Goal: Information Seeking & Learning: Understand process/instructions

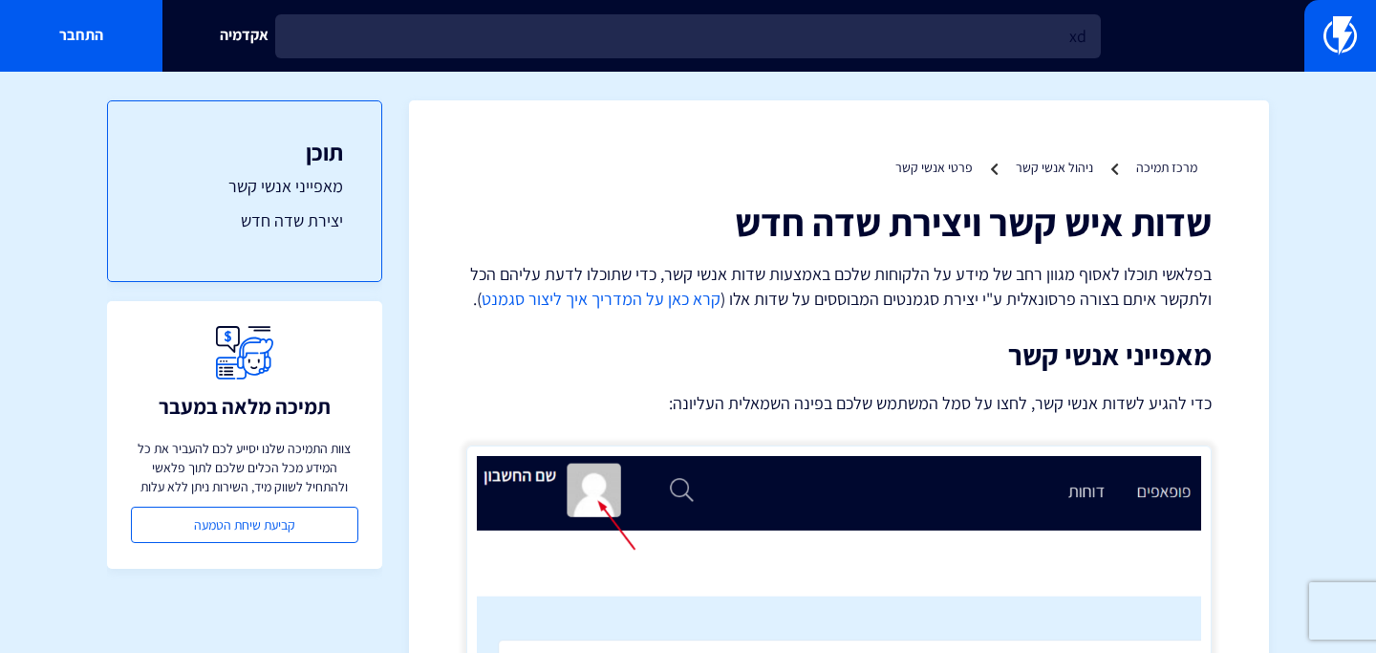
type input "x"
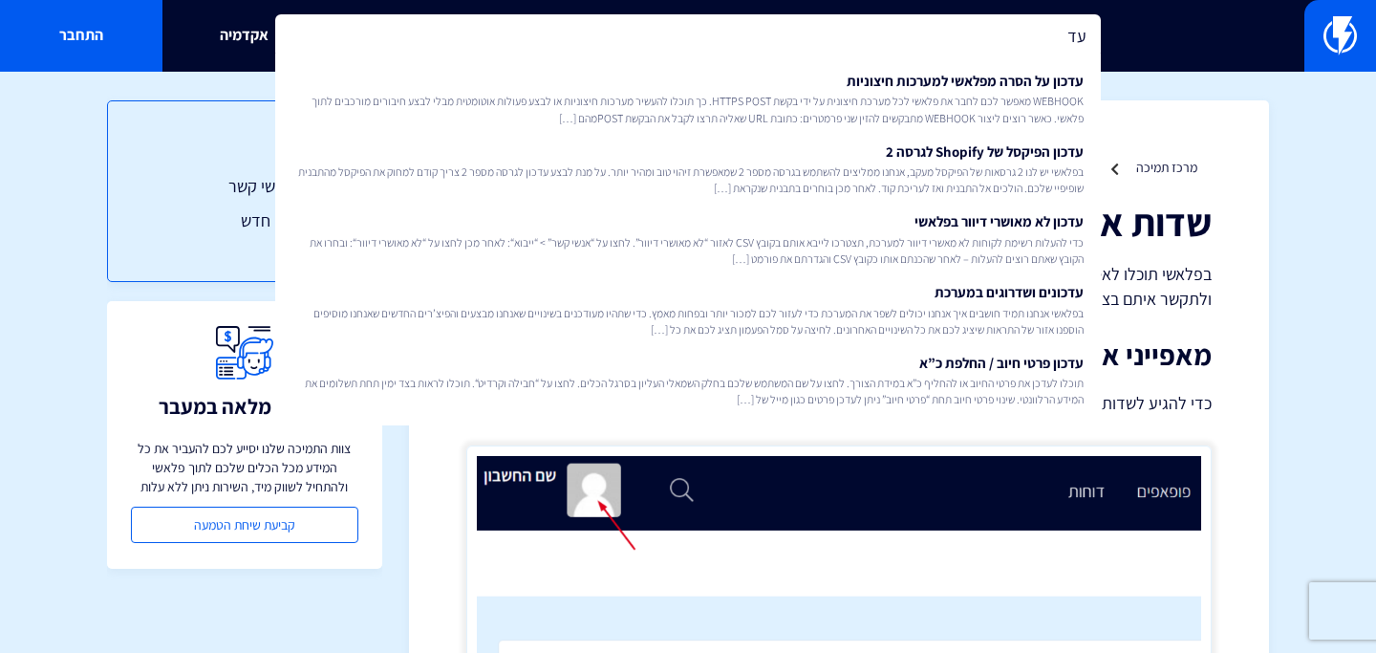
type input "ע"
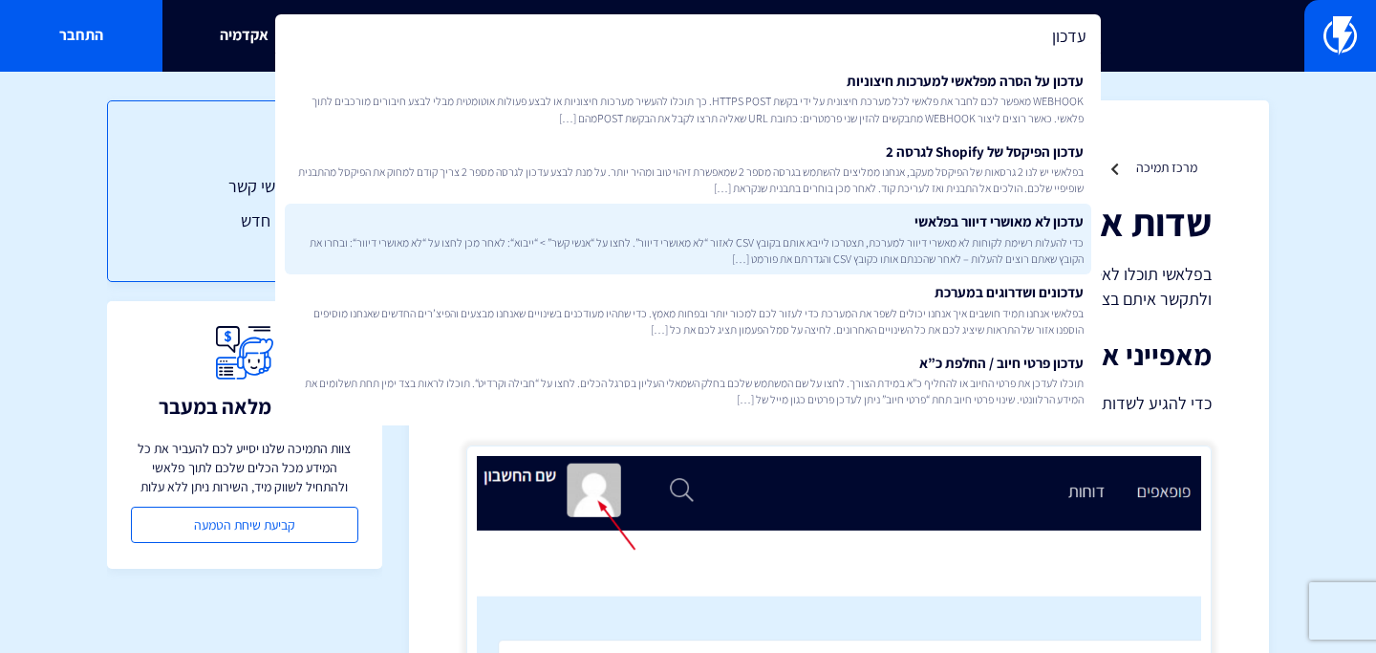
type input "עדכון"
click at [882, 244] on span "כדי להעלות רשימת לקוחות לא מאשרי דיוור למערכת, תצטרכו לייבא אותם בקובץ CSV לאזו…" at bounding box center [688, 250] width 791 height 33
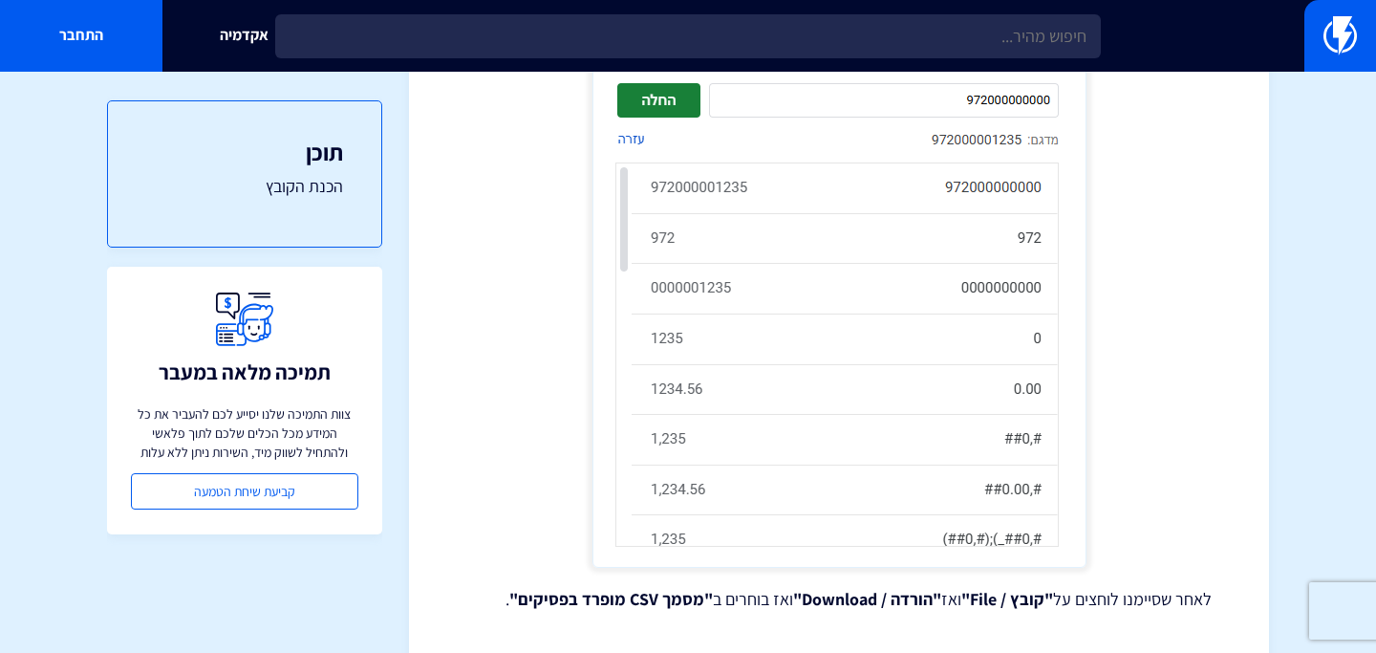
scroll to position [5140, 0]
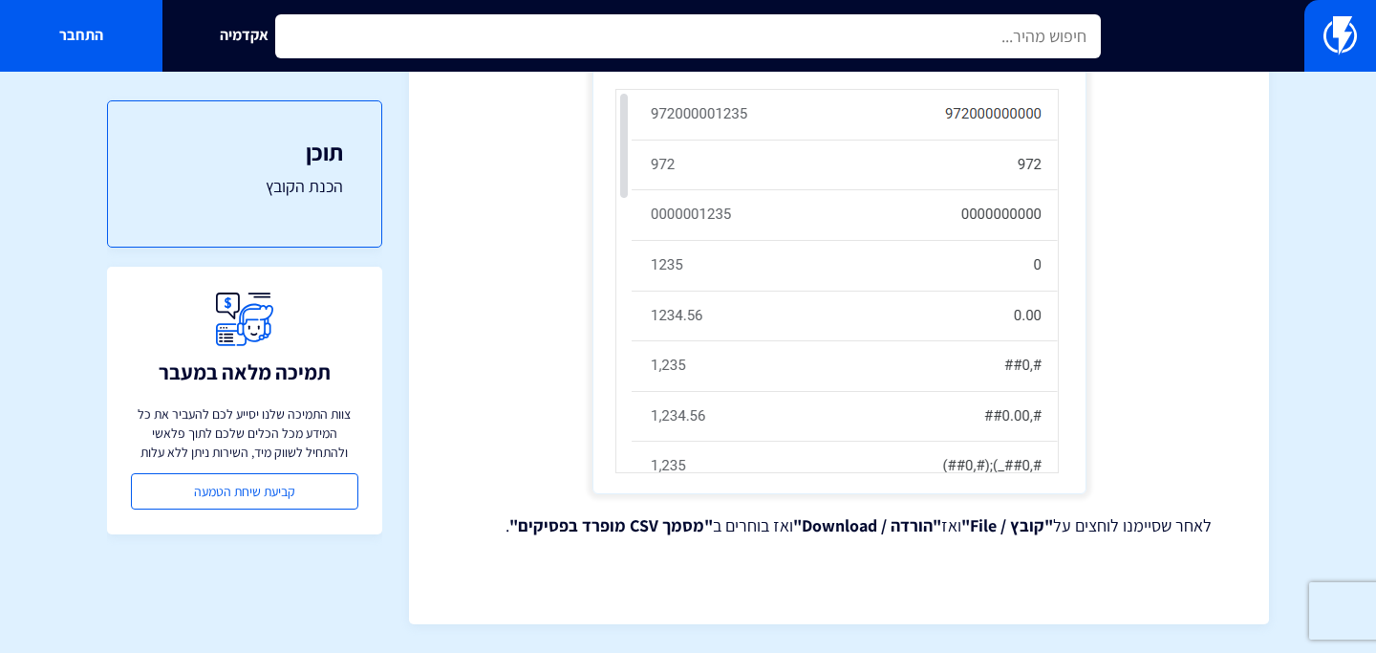
click at [625, 36] on input "text" at bounding box center [688, 36] width 826 height 44
type input "מ"
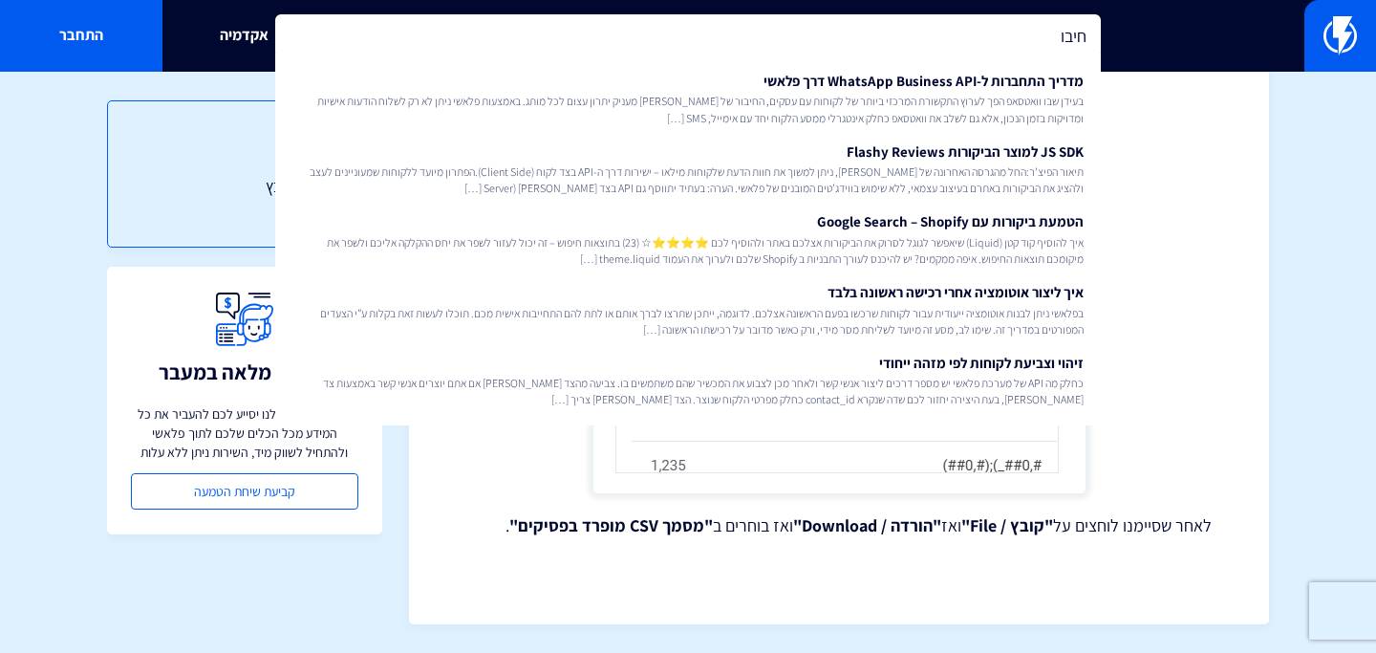
type input "חיבור"
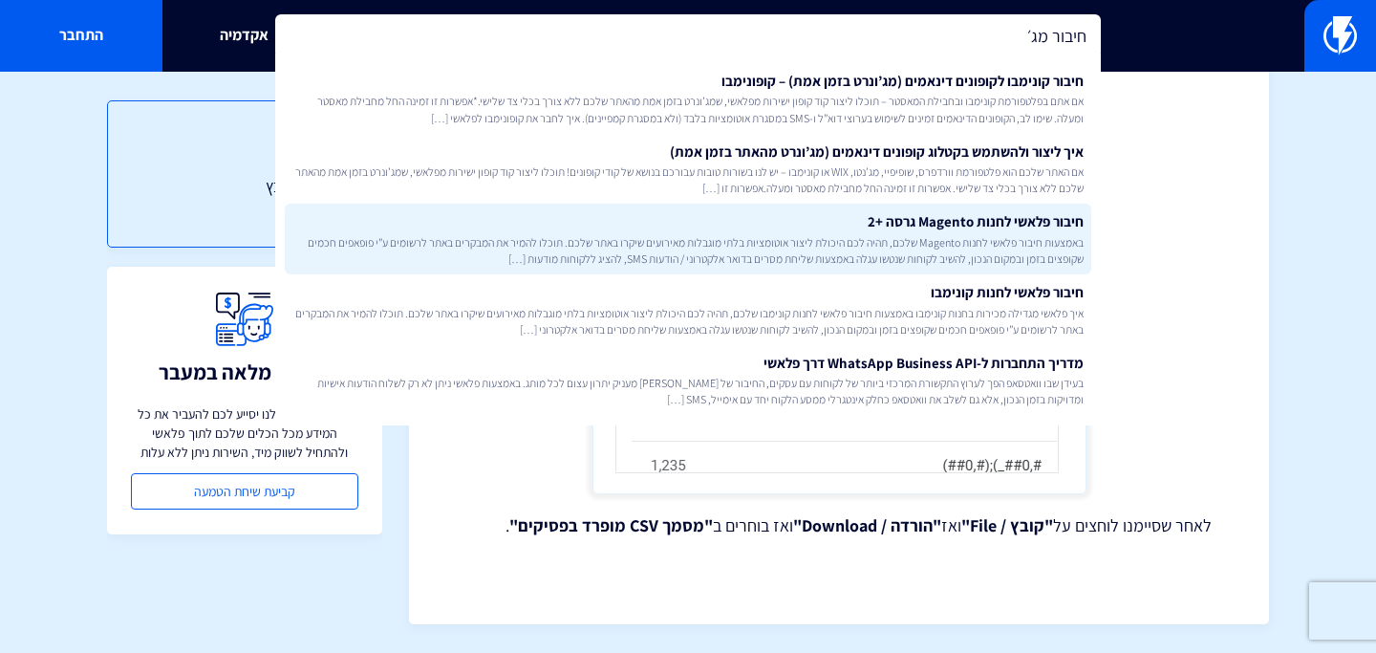
type input "חיבור מג׳"
click at [832, 240] on span "באמצעות חיבור פלאשי לחנות Magento שלכם, תהיה לכם היכולת ליצור אוטומציות בלתי מו…" at bounding box center [688, 250] width 791 height 33
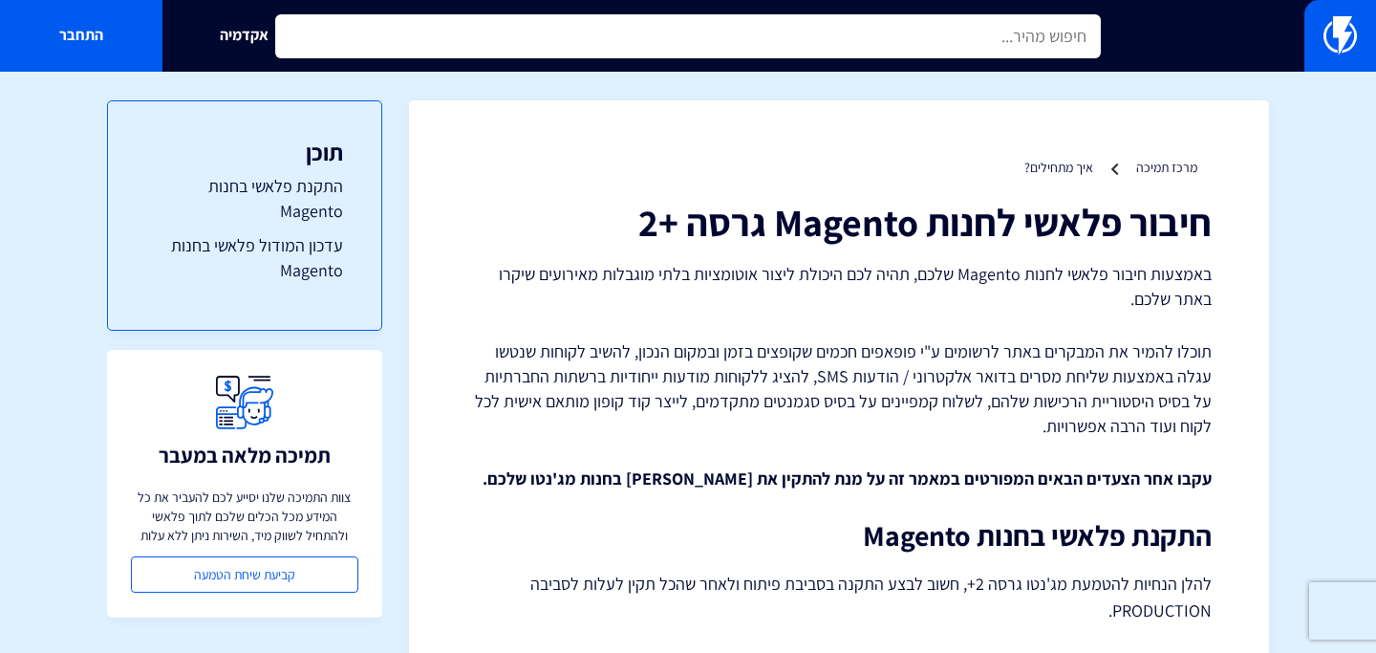
click at [765, 38] on input "text" at bounding box center [688, 36] width 826 height 44
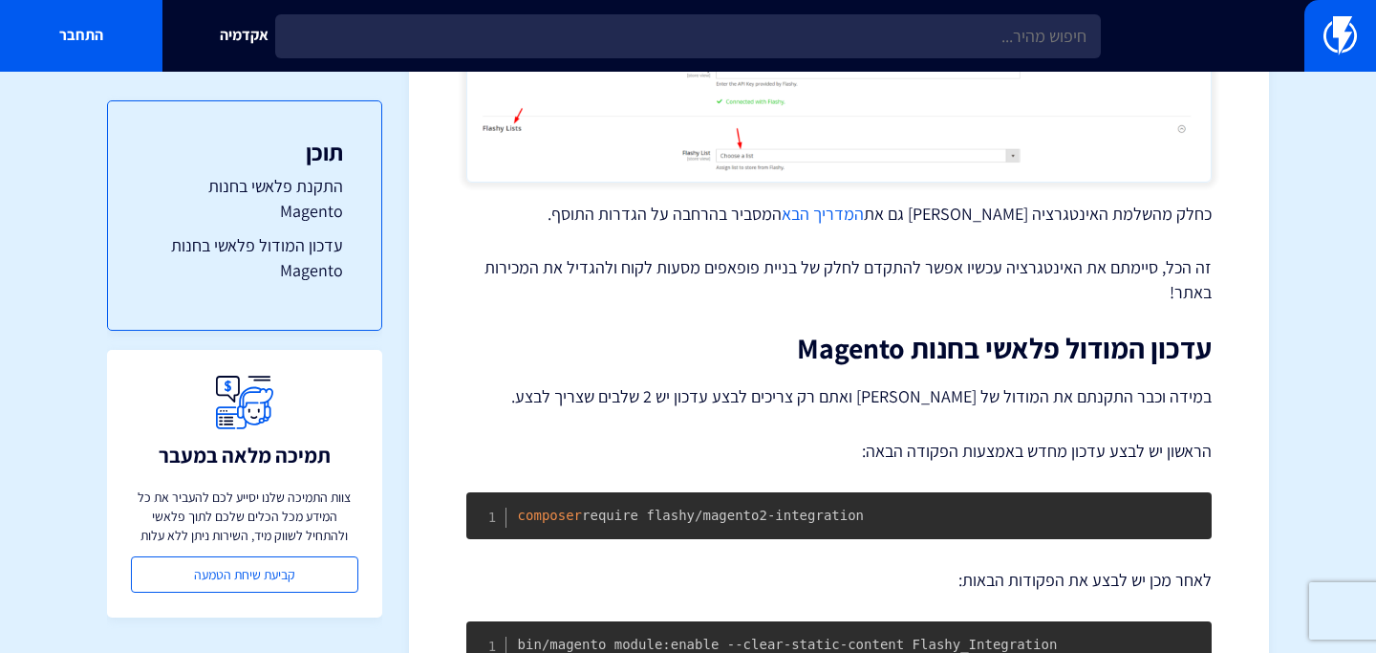
scroll to position [2214, 0]
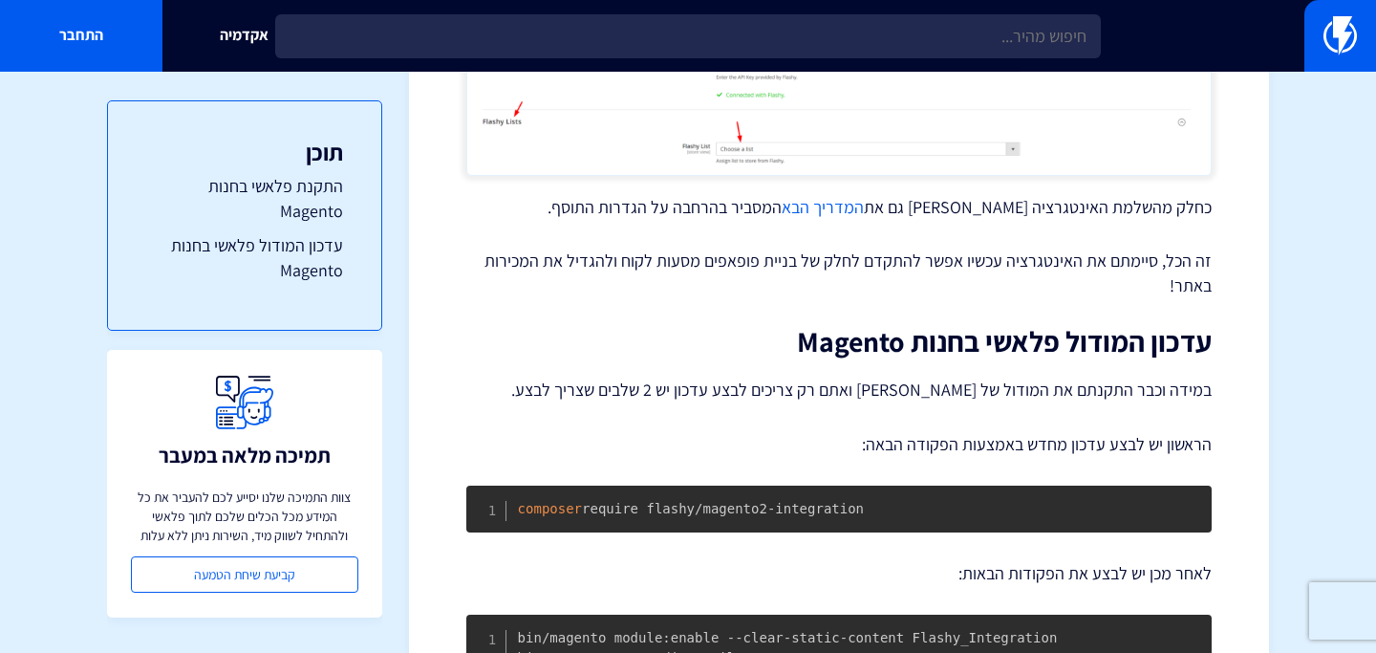
click at [862, 212] on link "המדריך הבא" at bounding box center [823, 207] width 82 height 22
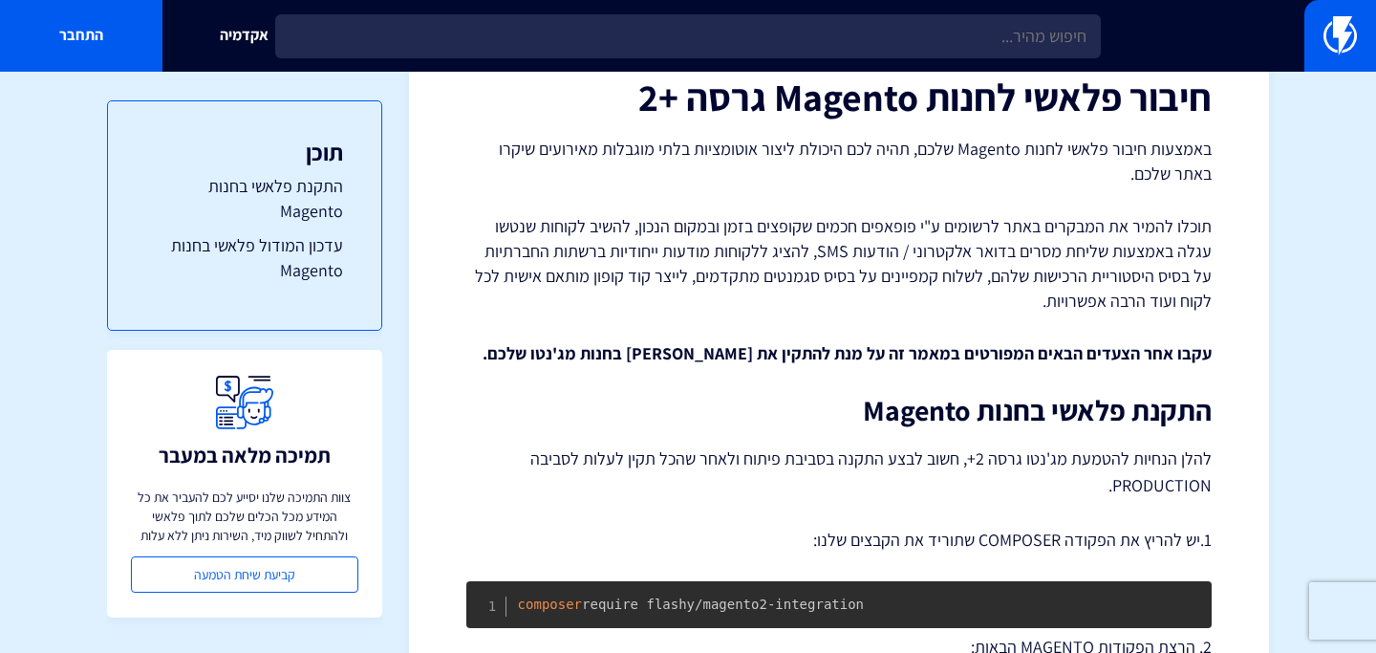
scroll to position [0, 0]
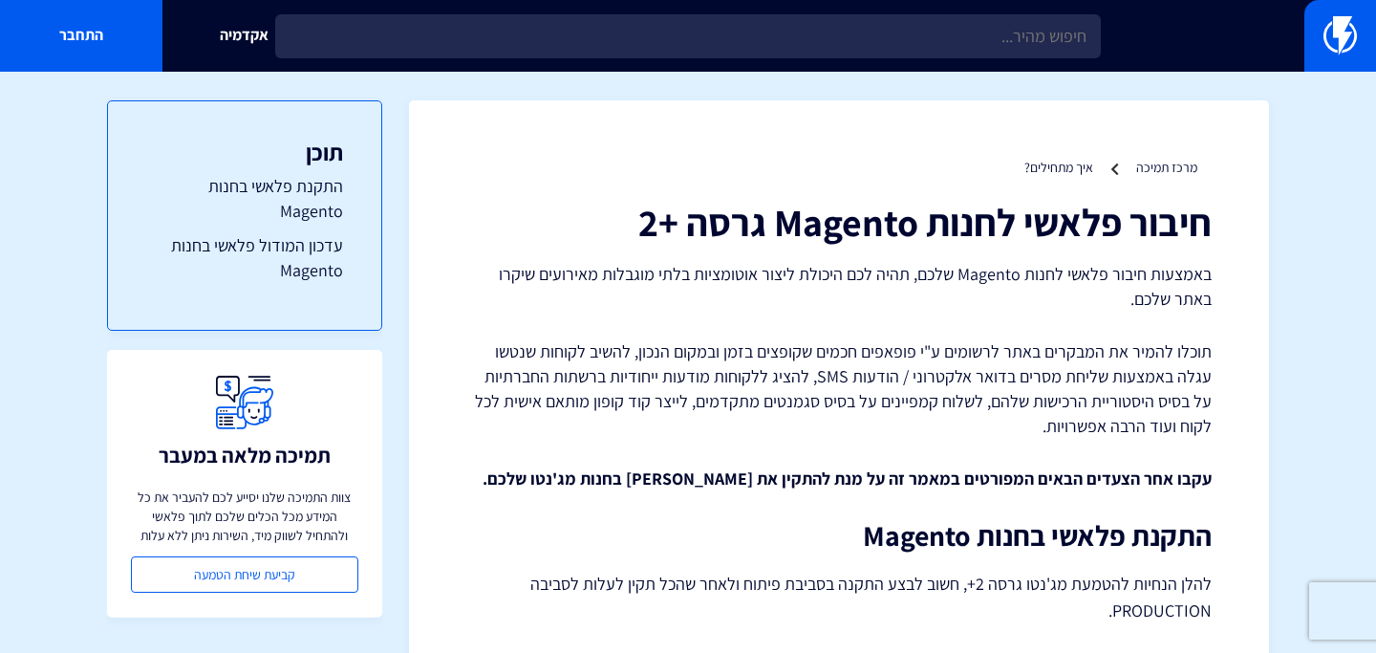
click at [668, 398] on p "תוכלו להמיר את המבקרים באתר לרשומים ע"י פופאפים חכמים שקופצים בזמן ובמקום הנכון…" at bounding box center [839, 388] width 746 height 98
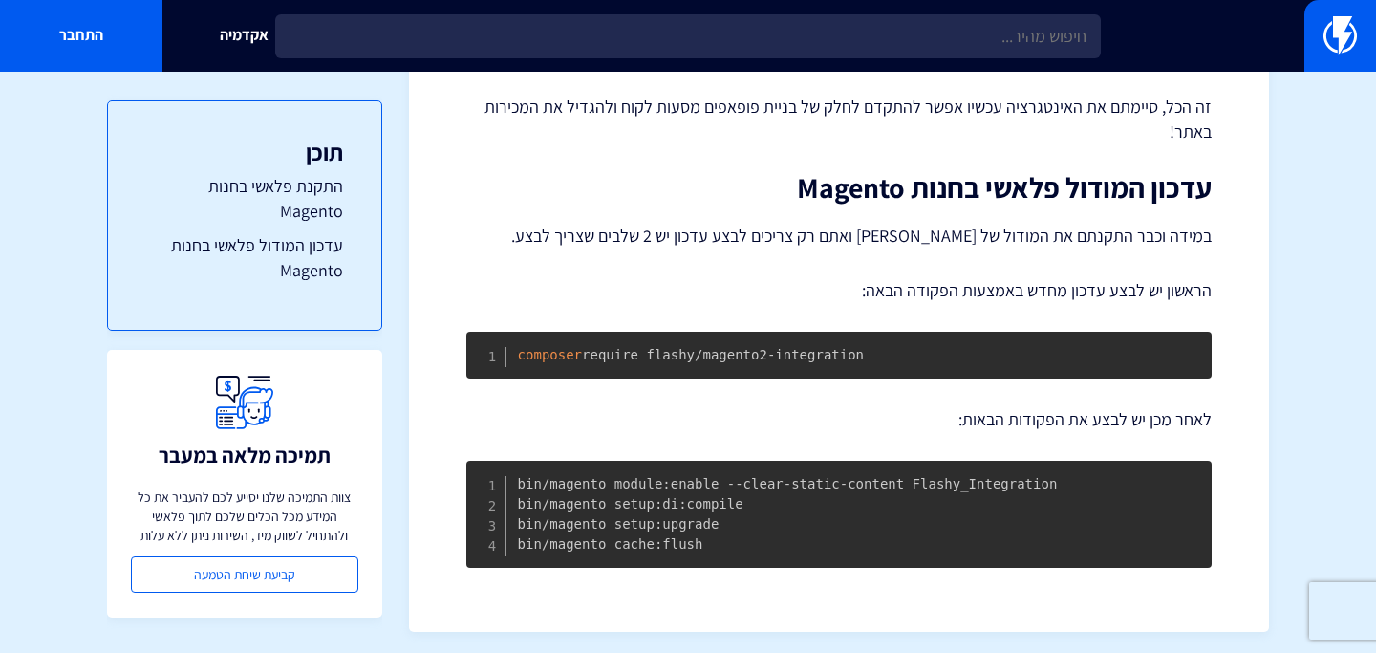
scroll to position [2375, 0]
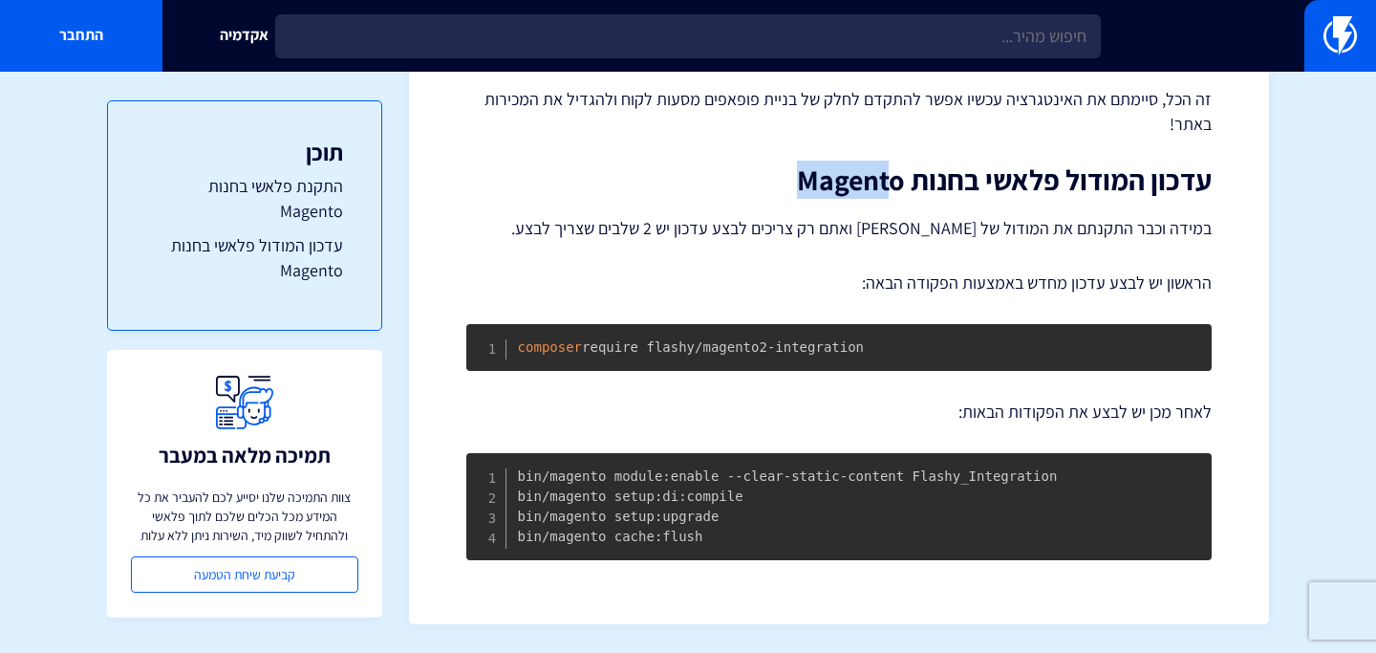
drag, startPoint x: 803, startPoint y: 177, endPoint x: 894, endPoint y: 175, distance: 90.8
click at [894, 175] on h2 "עדכון המודול פלאשי בחנות Magento" at bounding box center [839, 180] width 746 height 32
click at [900, 184] on h2 "עדכון המודול פלאשי בחנות Magento" at bounding box center [839, 180] width 746 height 32
click at [901, 184] on h2 "עדכון המודול פלאשי בחנות Magento" at bounding box center [839, 180] width 746 height 32
drag, startPoint x: 903, startPoint y: 184, endPoint x: 797, endPoint y: 183, distance: 106.1
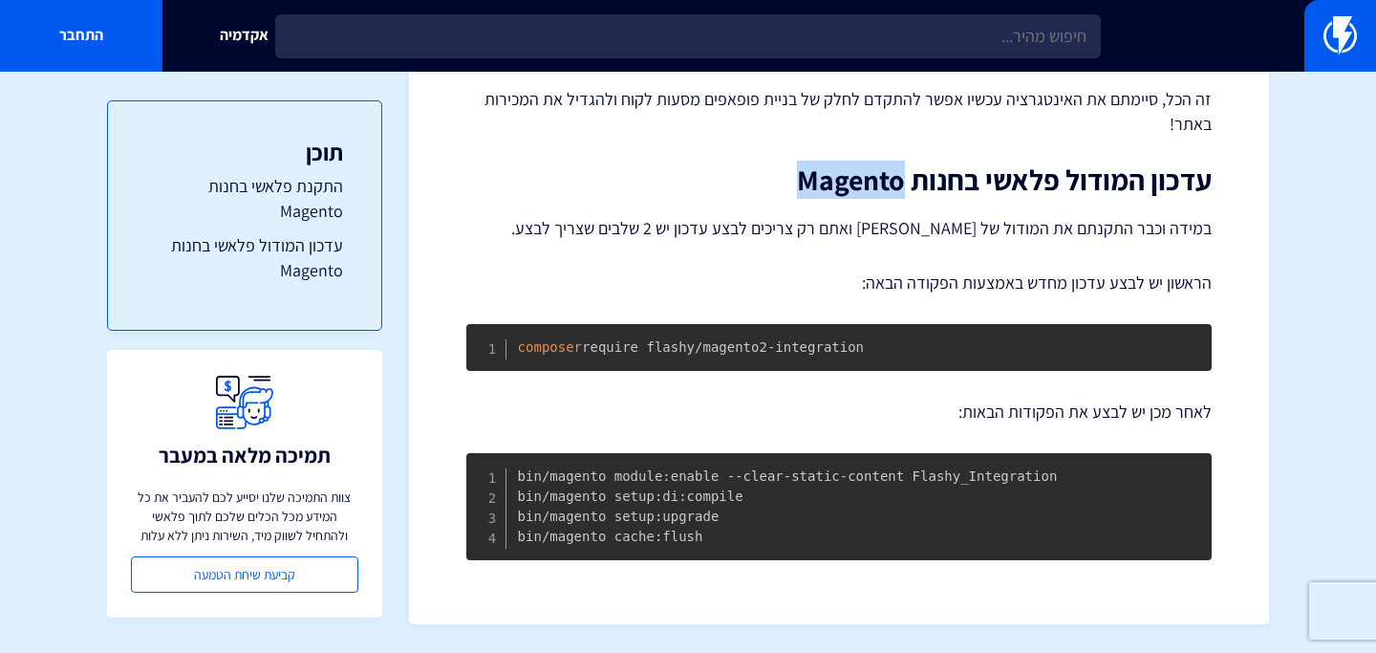
click at [797, 183] on h2 "עדכון המודול פלאשי בחנות Magento" at bounding box center [839, 180] width 746 height 32
click at [862, 416] on p "לאחר מכן יש לבצע את הפקודות הבאות:" at bounding box center [839, 412] width 746 height 25
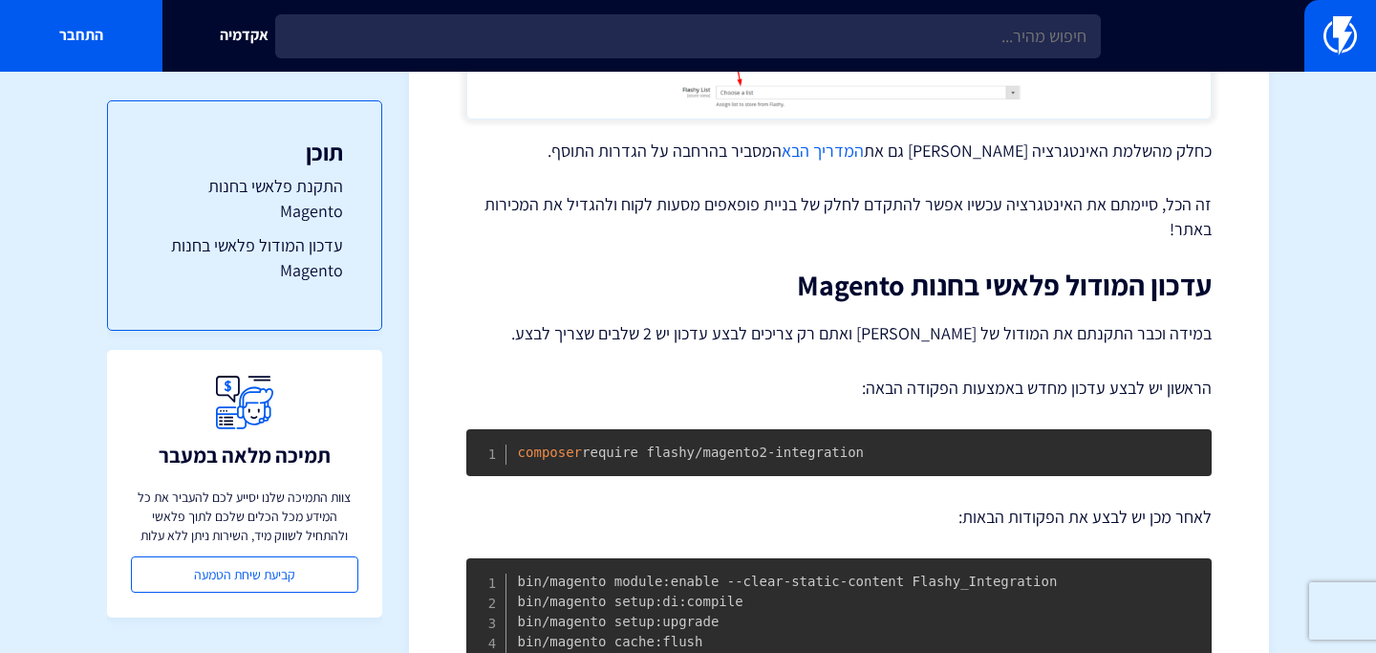
scroll to position [2267, 0]
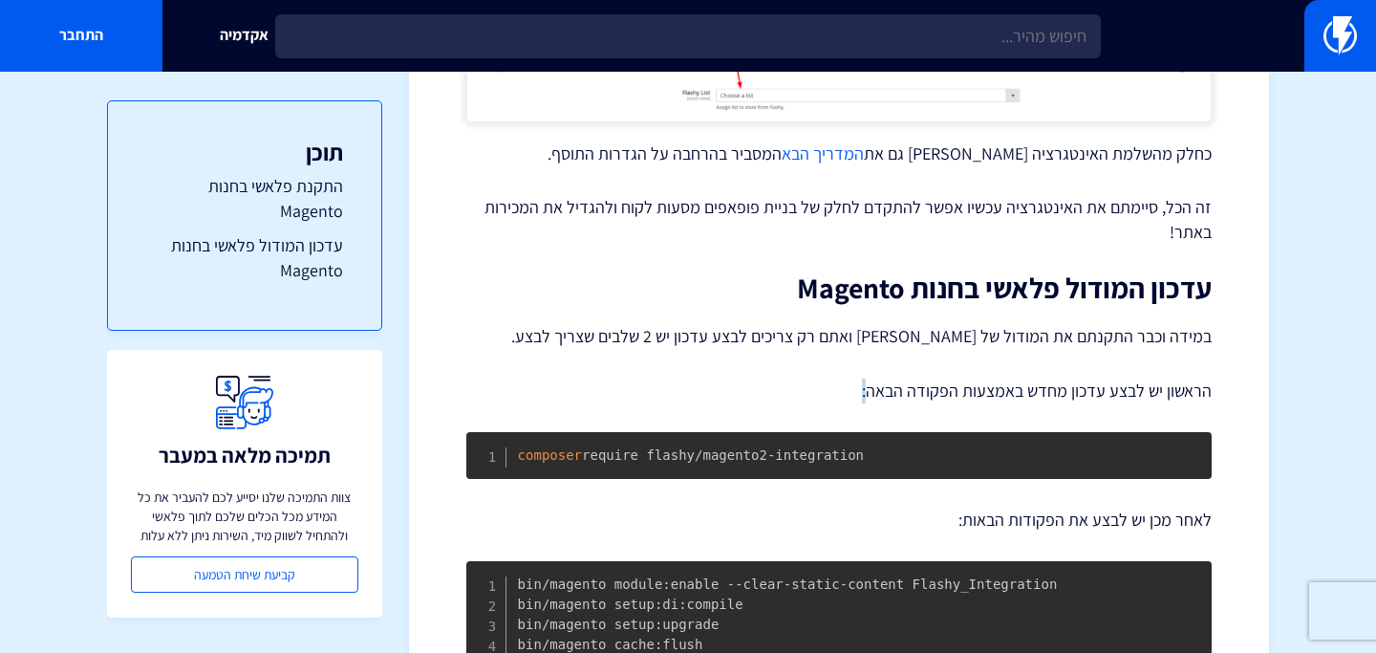
drag, startPoint x: 870, startPoint y: 396, endPoint x: 856, endPoint y: 394, distance: 14.5
click at [856, 394] on p "הראשון יש לבצע עדכון מחדש באמצעות הפקודה הבאה:" at bounding box center [839, 391] width 746 height 25
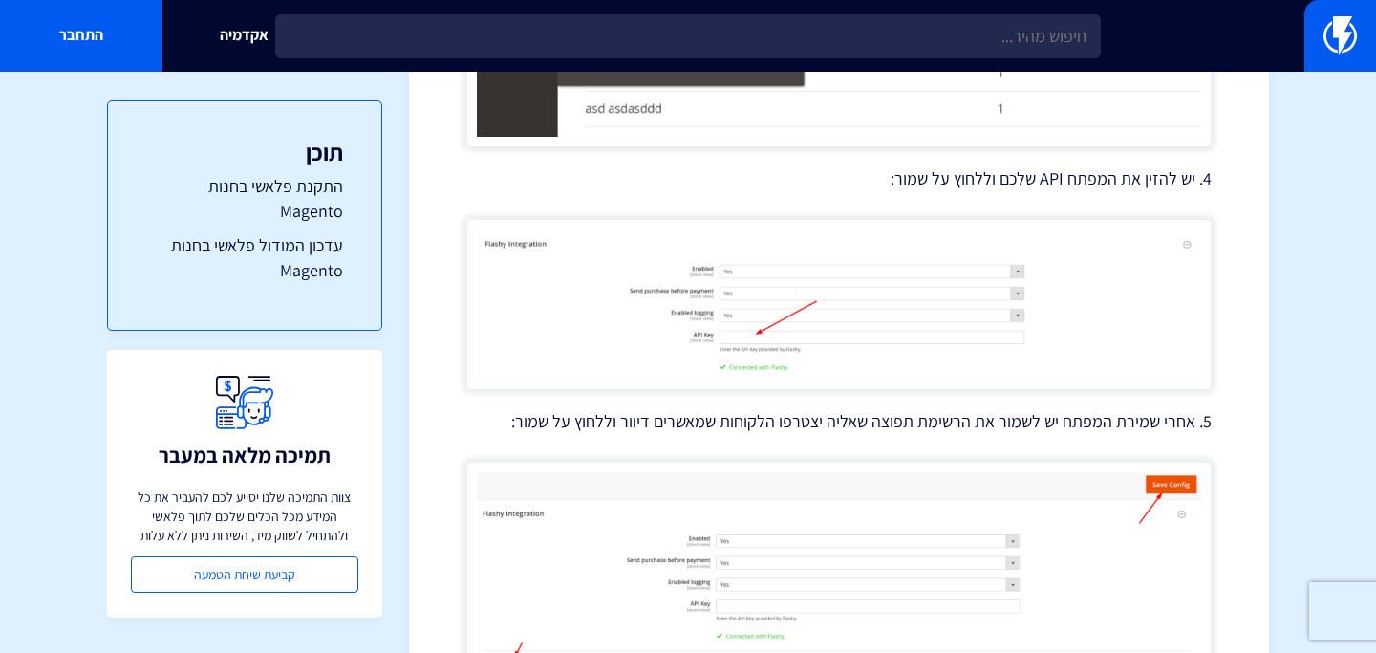
scroll to position [1376, 0]
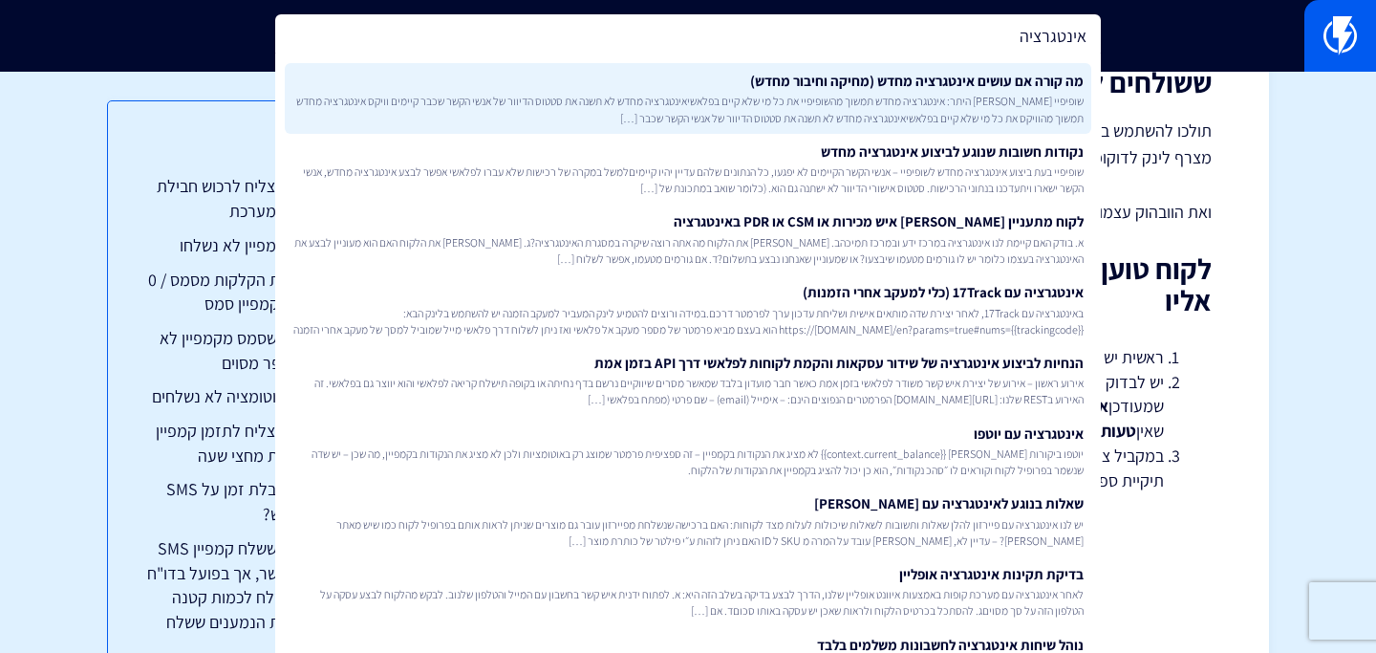
type input "אינטגרציה"
click at [755, 91] on link "מה קורה אם עושים אינטגרציה מחדש (מחיקה וחיבור מחדש) שופיפיי [PERSON_NAME] היתר:…" at bounding box center [688, 98] width 807 height 71
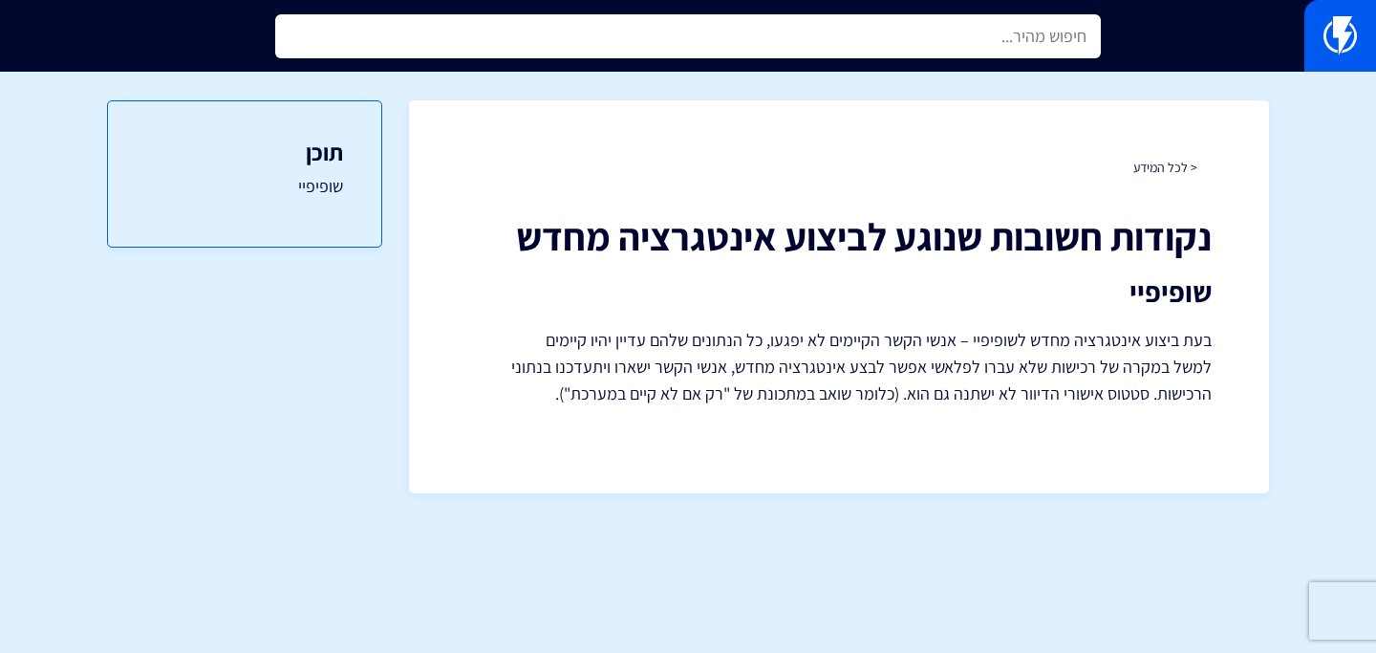
click at [628, 54] on input "text" at bounding box center [688, 36] width 826 height 44
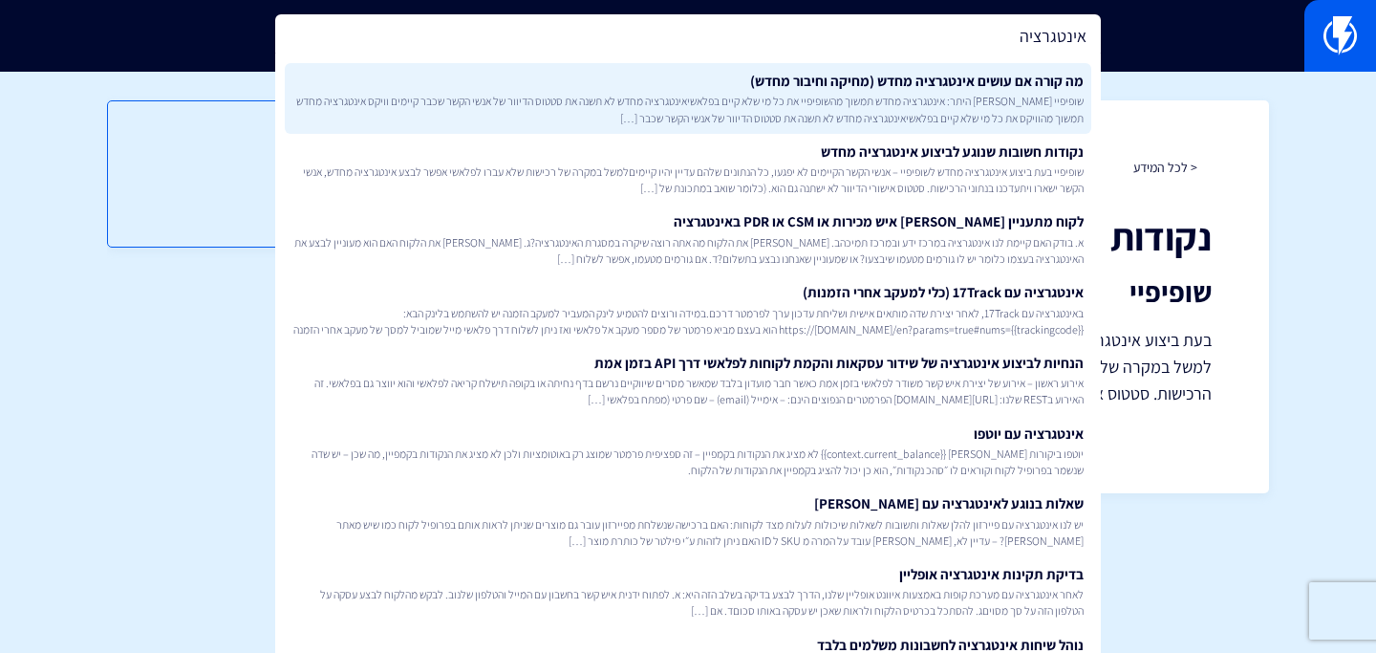
type input "אינטגרציה"
click at [629, 104] on span "שופיפיי בין היתר: אינטגרציה מחדש תמשוך מהשופיפיי את כל מי שלא קיים בפלאשיאינטגר…" at bounding box center [688, 109] width 791 height 33
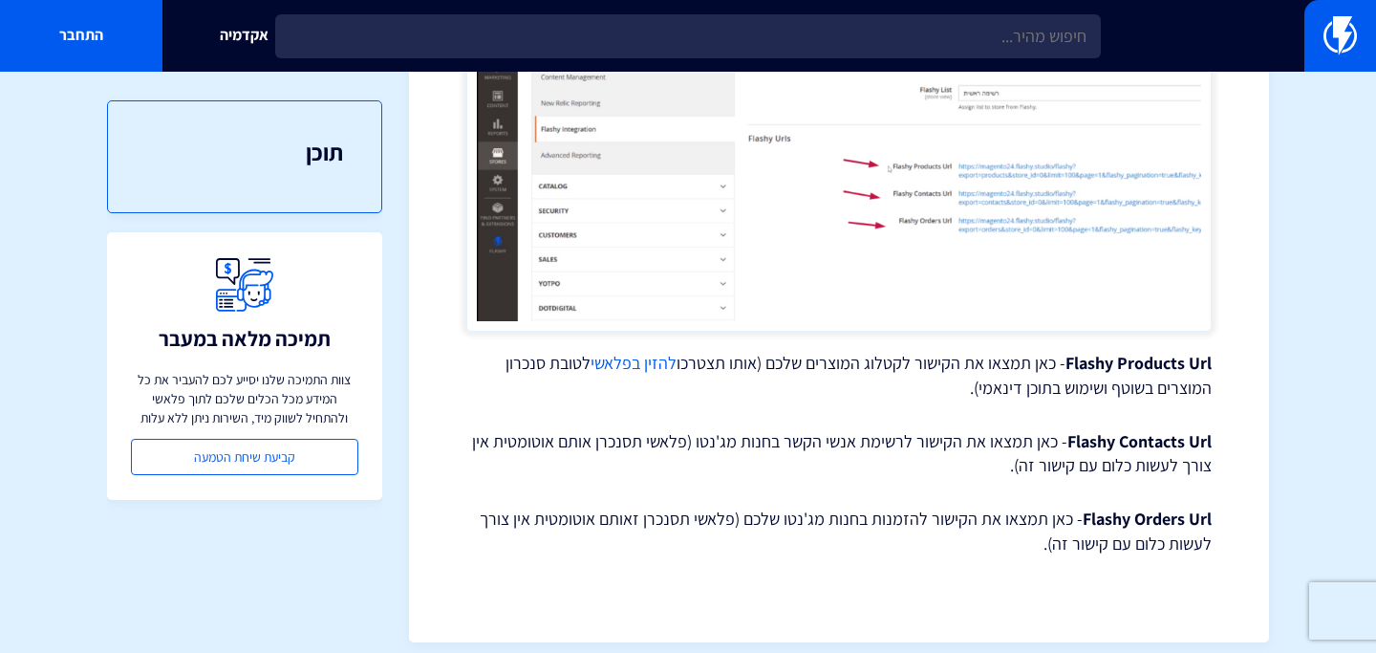
scroll to position [2484, 0]
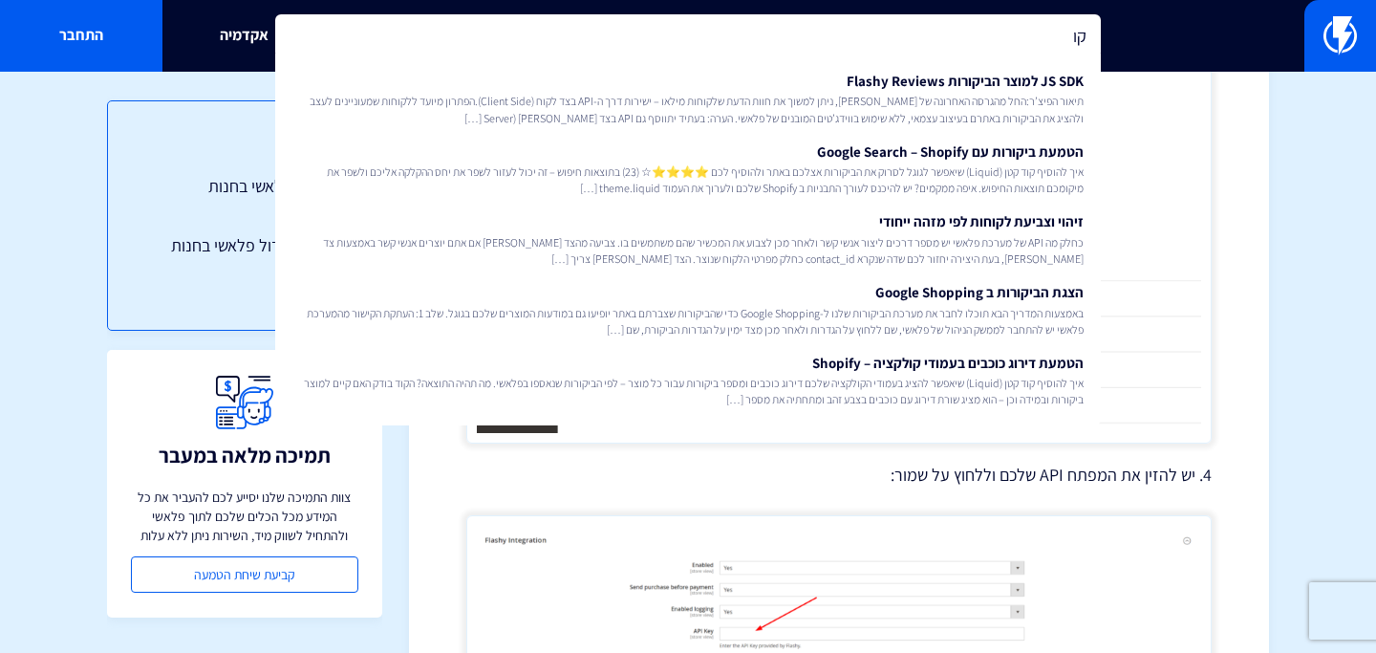
type input "ק"
click at [1324, 291] on section "מרכז תמיכה איך מתחילים? חיבור פלאשי לחנות Magento גרסה +2 באמצעות חיבור פלאשי ל…" at bounding box center [688, 173] width 1376 height 2957
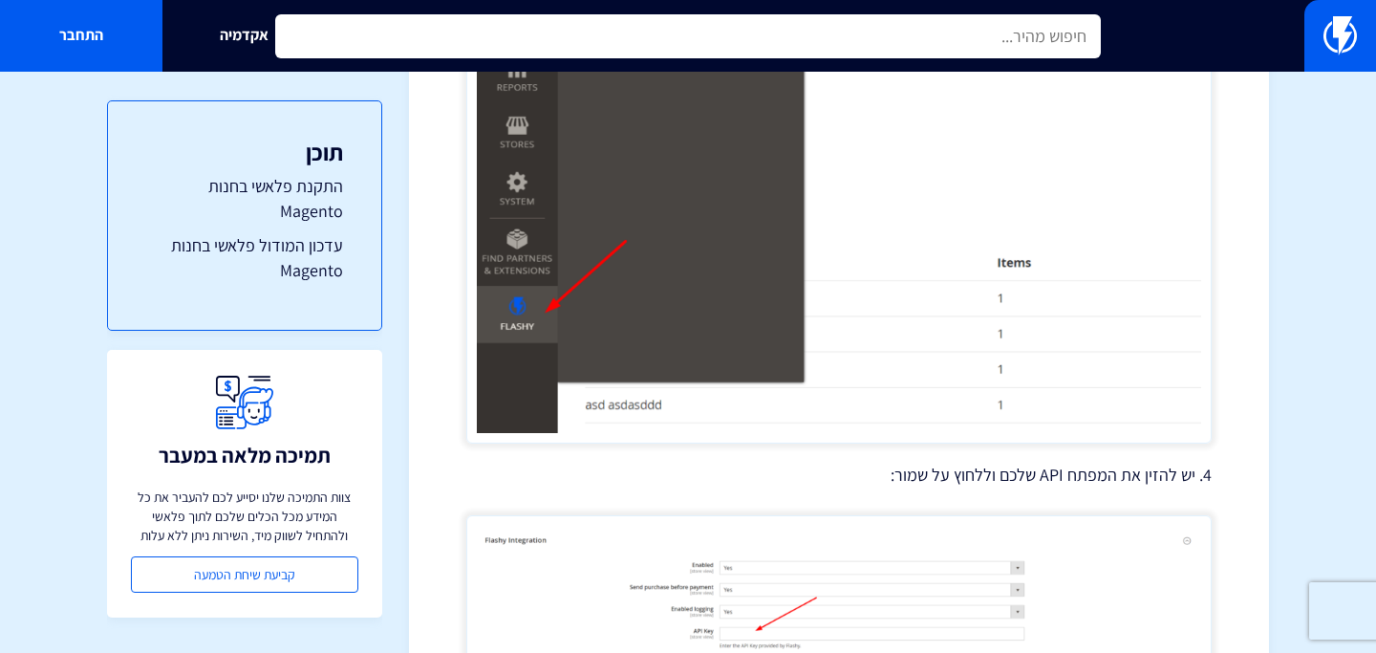
click at [586, 23] on input "text" at bounding box center [688, 36] width 826 height 44
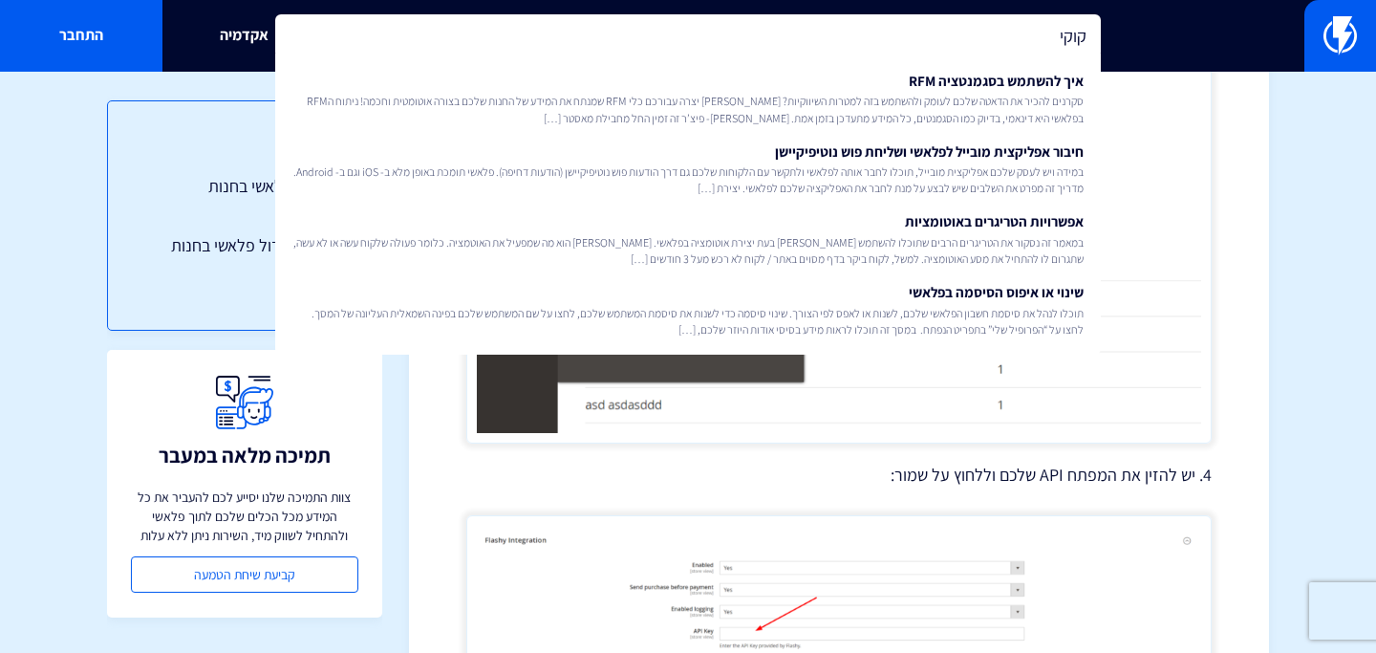
type input "קוקי"
